Goal: Subscribe to service/newsletter

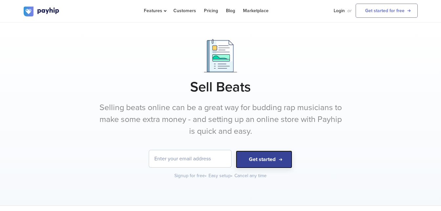
click at [252, 157] on button "Get started" at bounding box center [264, 159] width 57 height 18
click at [169, 155] on input "email" at bounding box center [190, 158] width 82 height 17
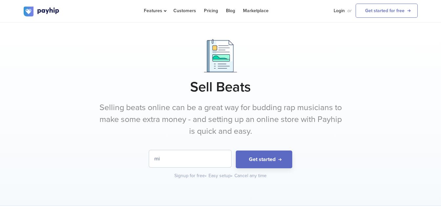
type input "m"
type input "misterlg453@gmail.com"
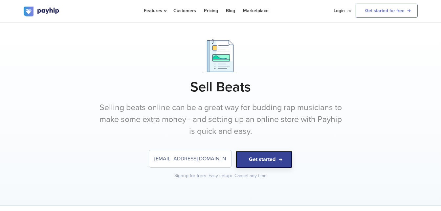
click at [248, 160] on button "Get started" at bounding box center [264, 159] width 57 height 18
